Goal: Navigation & Orientation: Find specific page/section

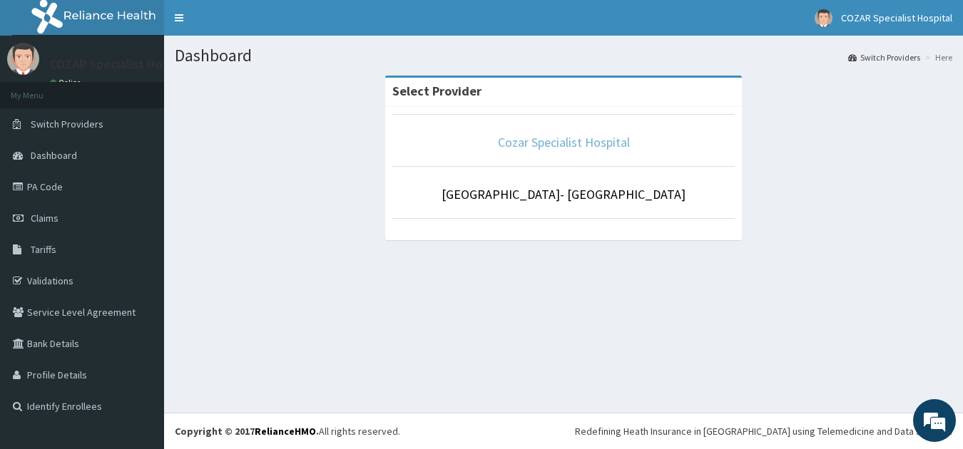
click at [556, 148] on link "Cozar Specialist Hospital" at bounding box center [564, 142] width 132 height 16
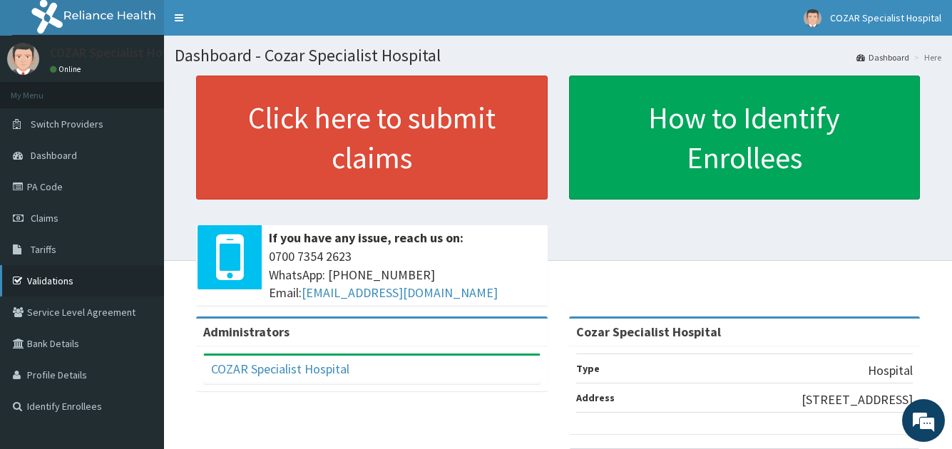
click at [38, 275] on link "Validations" at bounding box center [82, 280] width 164 height 31
